Goal: Obtain resource: Download file/media

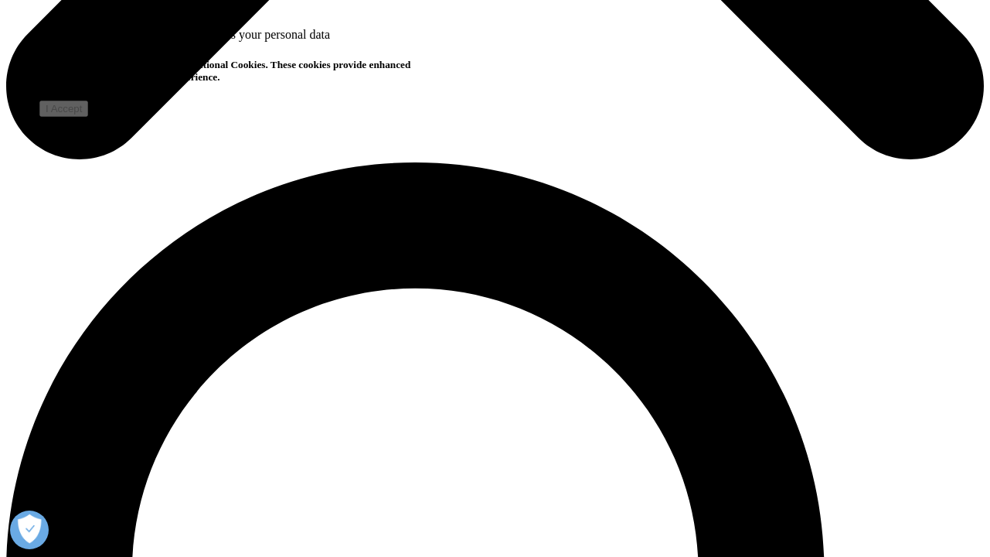
scroll to position [414, 912]
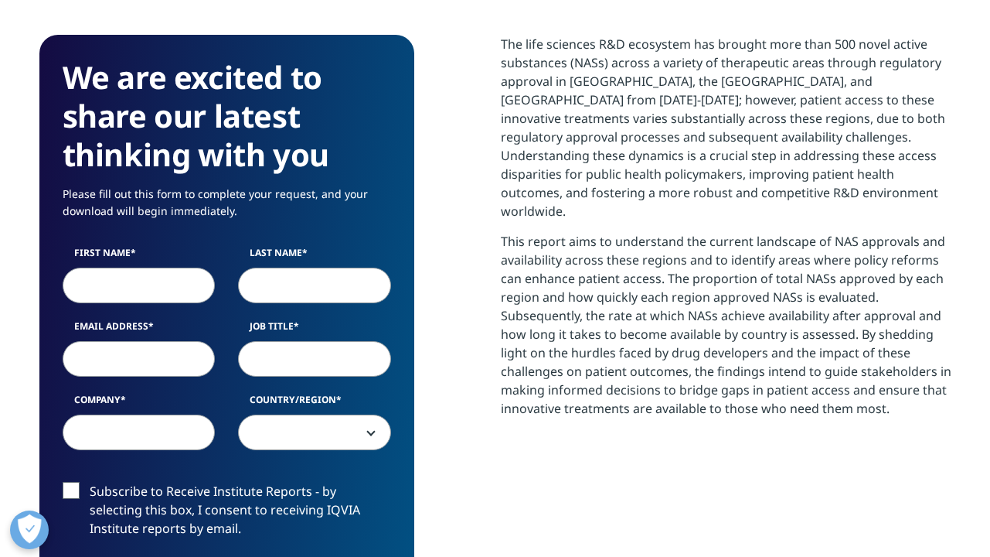
scroll to position [854, 912]
click at [254, 186] on p "Please fill out this form to complete your request, and your download will begi…" at bounding box center [227, 209] width 329 height 46
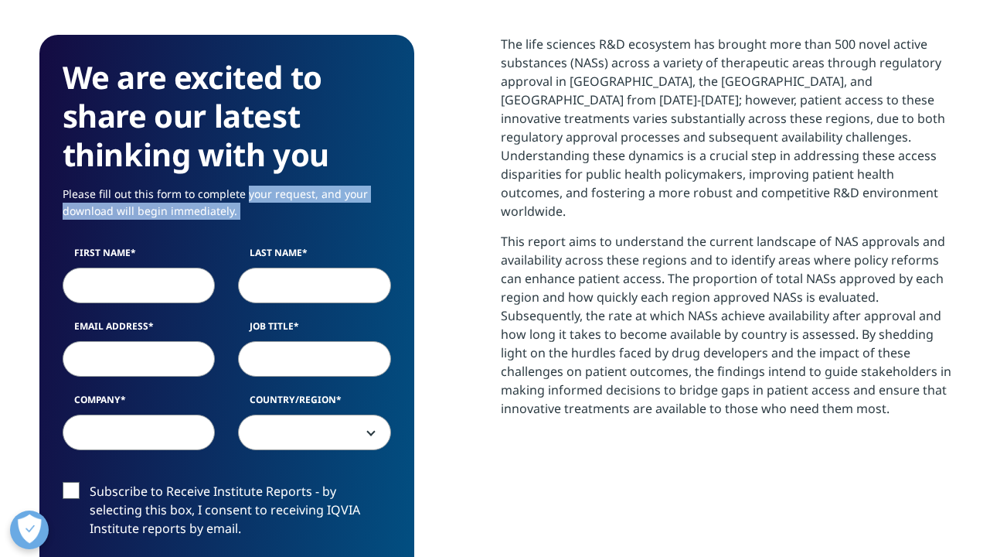
drag, startPoint x: 254, startPoint y: 141, endPoint x: 280, endPoint y: 167, distance: 36.1
click at [280, 186] on p "Please fill out this form to complete your request, and your download will begi…" at bounding box center [227, 209] width 329 height 46
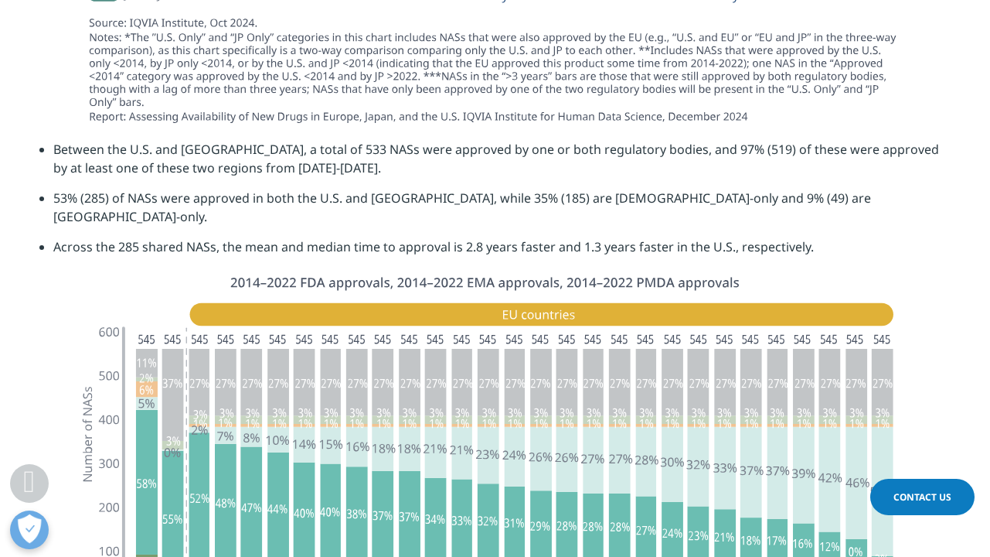
scroll to position [3643, 0]
